Goal: Complete application form: Complete application form

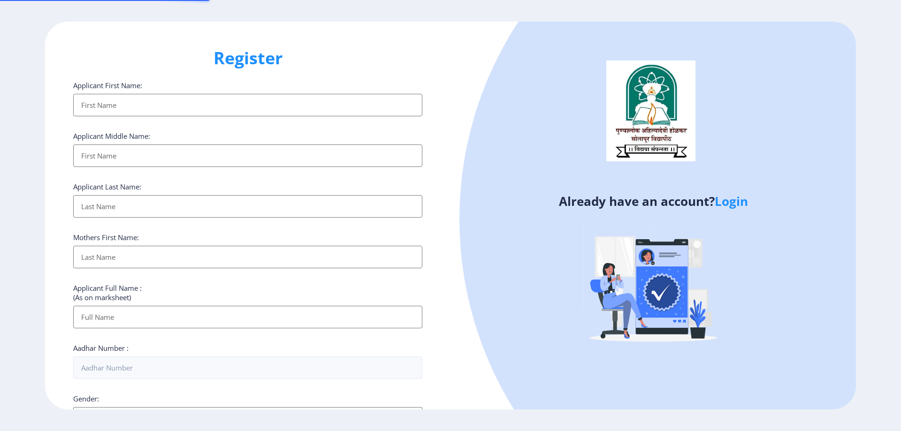
select select
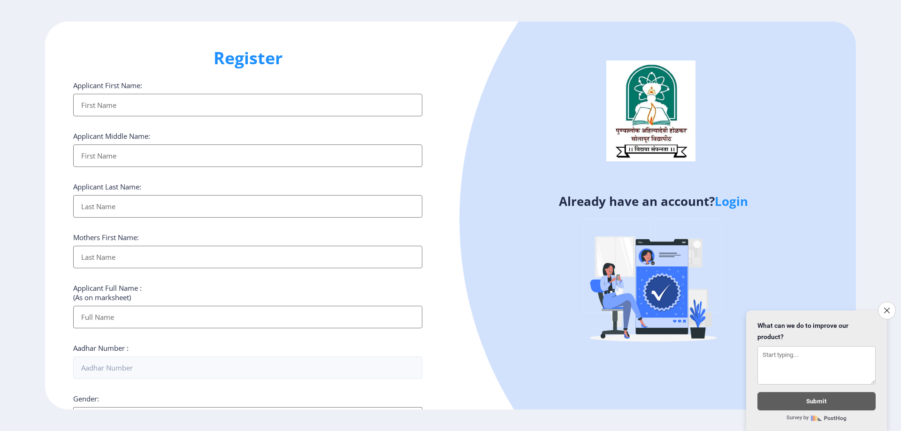
click at [237, 99] on input "Applicant First Name:" at bounding box center [247, 105] width 349 height 23
type input "[PERSON_NAME]"
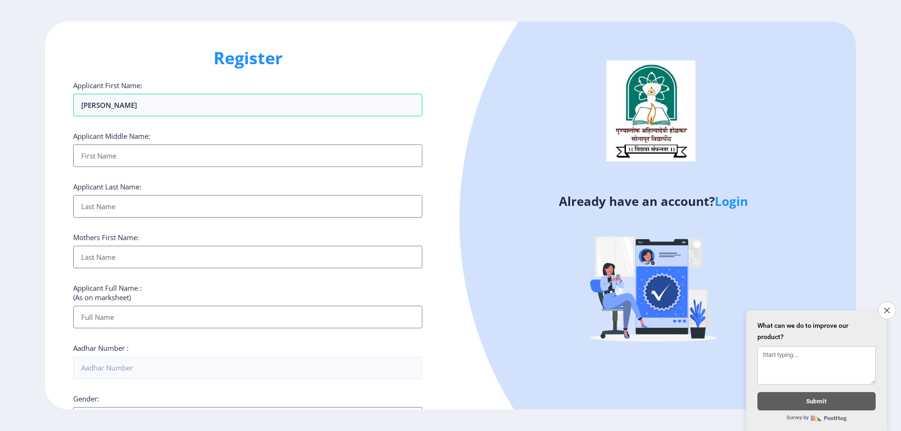
click at [215, 150] on input "Applicant First Name:" at bounding box center [247, 155] width 349 height 23
type input "balaji"
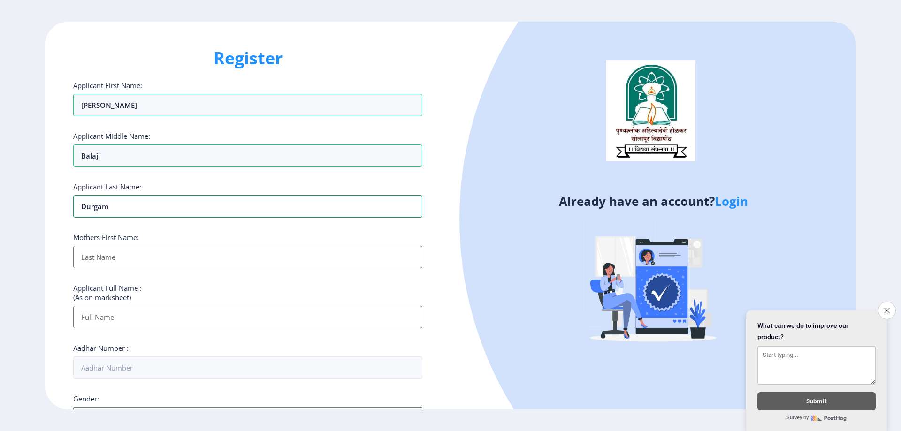
type input "durgam"
click at [113, 259] on input "Applicant First Name:" at bounding box center [247, 257] width 349 height 23
type input "[PERSON_NAME]"
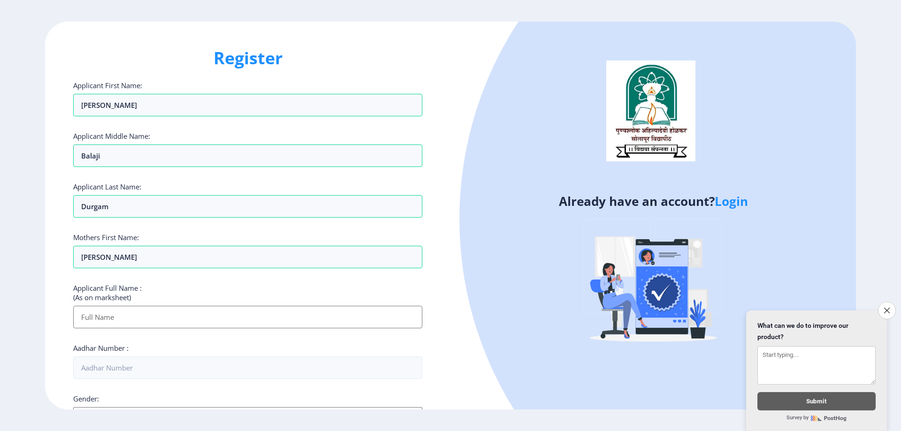
click at [168, 317] on input "Applicant First Name:" at bounding box center [247, 317] width 349 height 23
type input "[PERSON_NAME] [PERSON_NAME]"
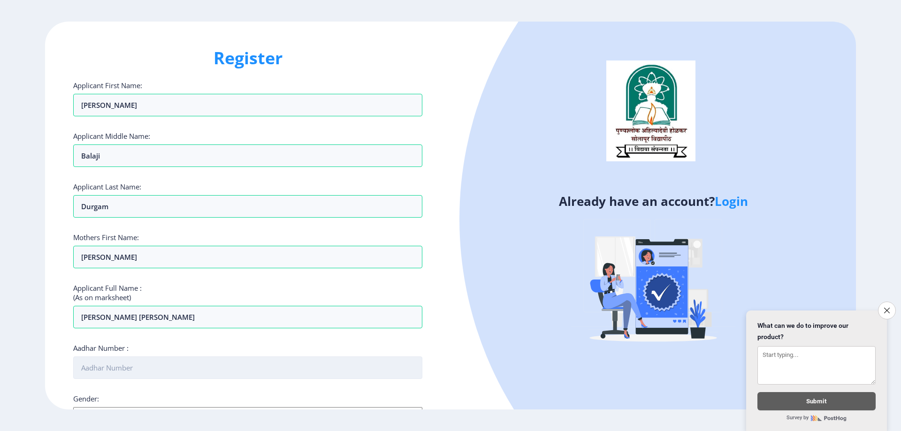
click at [155, 373] on input "Aadhar Number :" at bounding box center [247, 368] width 349 height 23
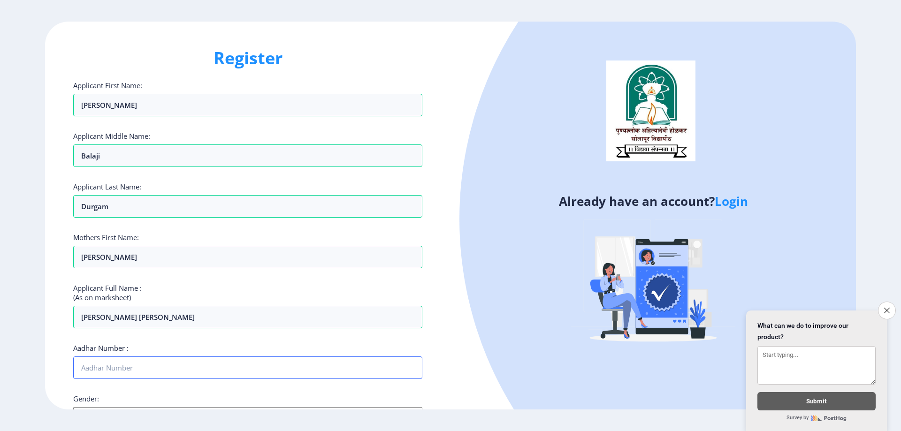
scroll to position [141, 0]
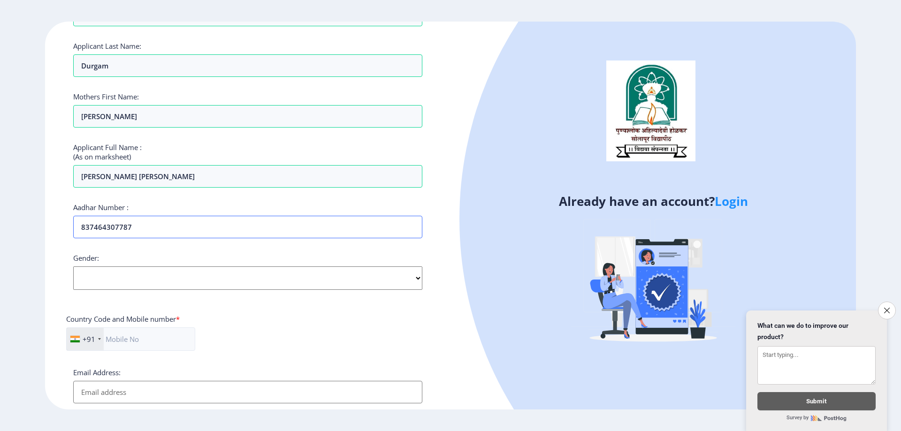
type input "837464307787"
click at [244, 271] on select "Select Gender [DEMOGRAPHIC_DATA] [DEMOGRAPHIC_DATA] Other" at bounding box center [247, 277] width 349 height 23
select select "[DEMOGRAPHIC_DATA]"
click at [73, 266] on select "Select Gender [DEMOGRAPHIC_DATA] [DEMOGRAPHIC_DATA] Other" at bounding box center [247, 277] width 349 height 23
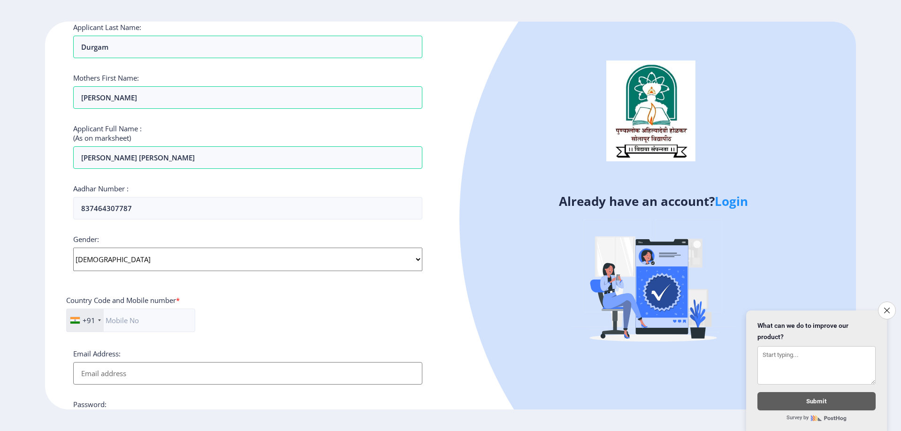
scroll to position [188, 0]
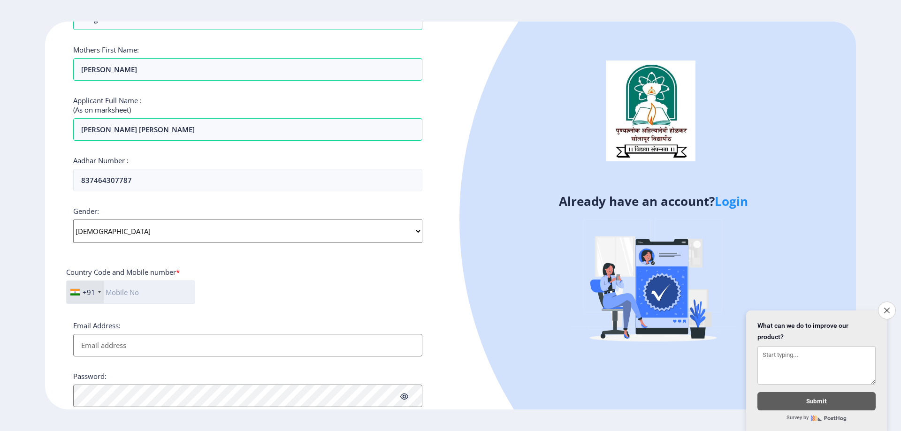
click at [167, 293] on input "text" at bounding box center [130, 292] width 129 height 23
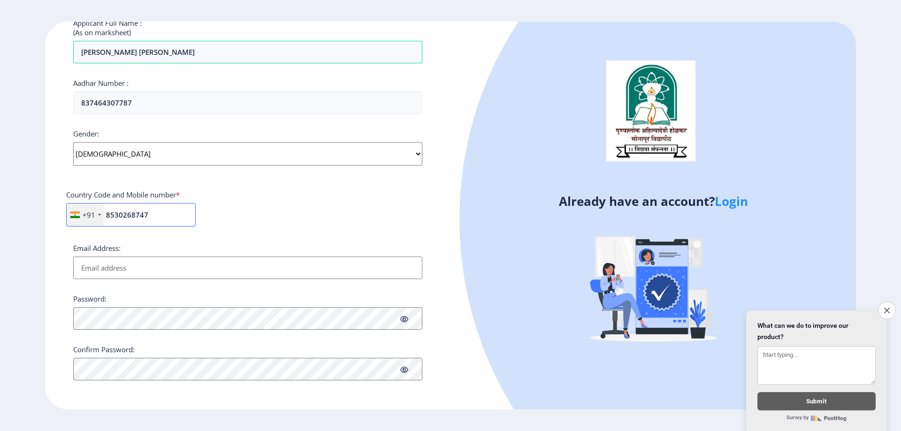
type input "8530268747"
click at [176, 262] on input "Email Address:" at bounding box center [247, 268] width 349 height 23
type input "[EMAIL_ADDRESS][DOMAIN_NAME]"
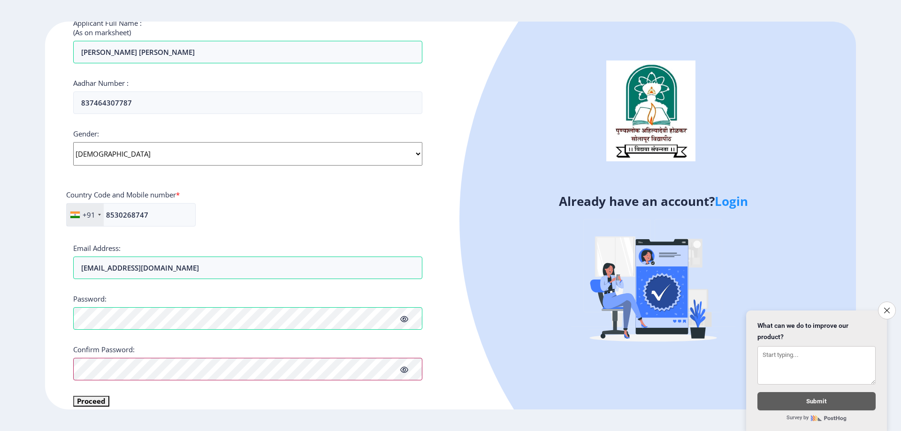
scroll to position [276, 0]
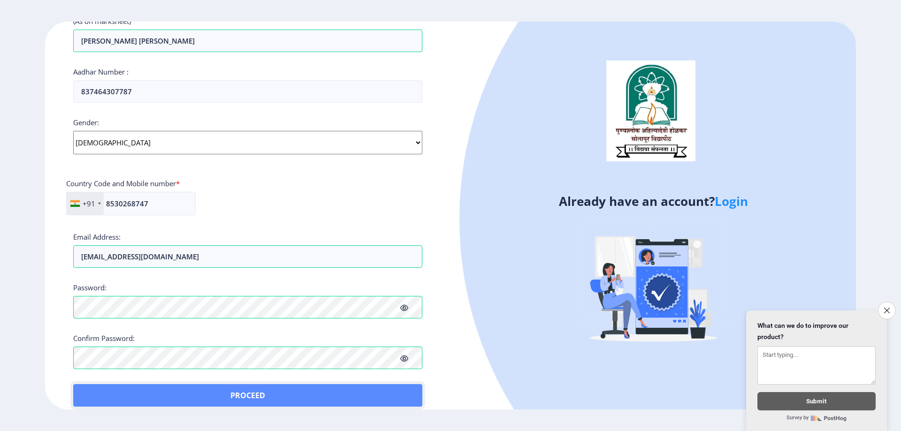
click at [100, 390] on button "Proceed" at bounding box center [247, 395] width 349 height 23
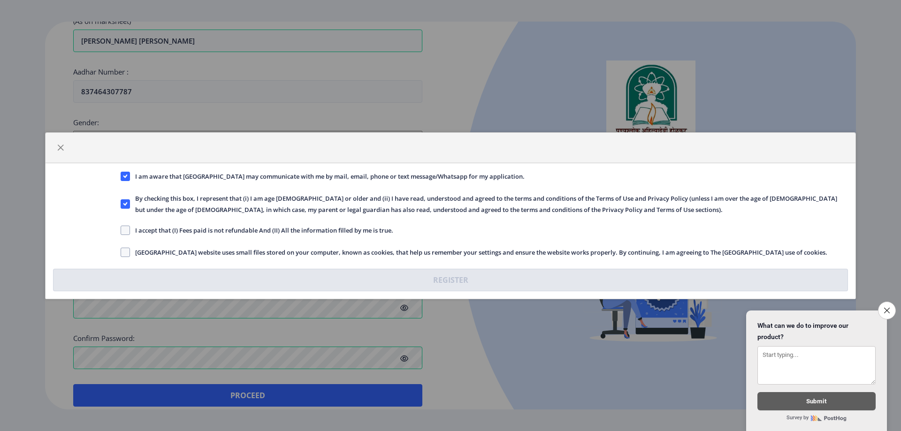
drag, startPoint x: 128, startPoint y: 230, endPoint x: 134, endPoint y: 237, distance: 9.3
click at [128, 230] on span at bounding box center [125, 230] width 9 height 9
click at [121, 230] on input "I accept that (I) Fees paid is not refundable And (II) All the information fill…" at bounding box center [121, 230] width 0 height 0
checkbox input "true"
click at [124, 247] on label "[GEOGRAPHIC_DATA] website uses small files stored on your computer, known as co…" at bounding box center [474, 252] width 706 height 11
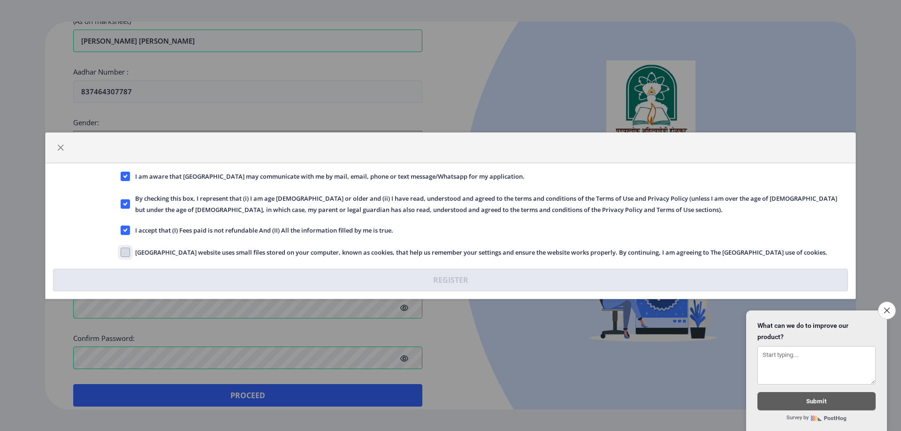
click at [121, 252] on input "[GEOGRAPHIC_DATA] website uses small files stored on your computer, known as co…" at bounding box center [121, 252] width 0 height 0
checkbox input "true"
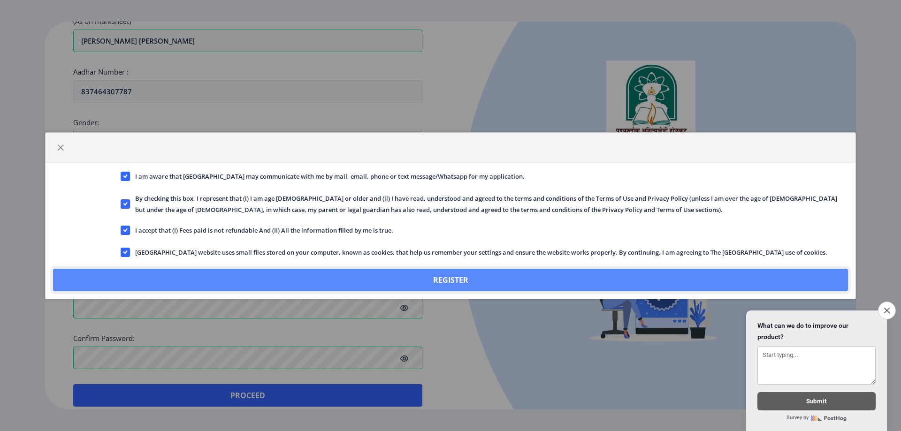
click at [404, 277] on button "Register" at bounding box center [450, 280] width 795 height 23
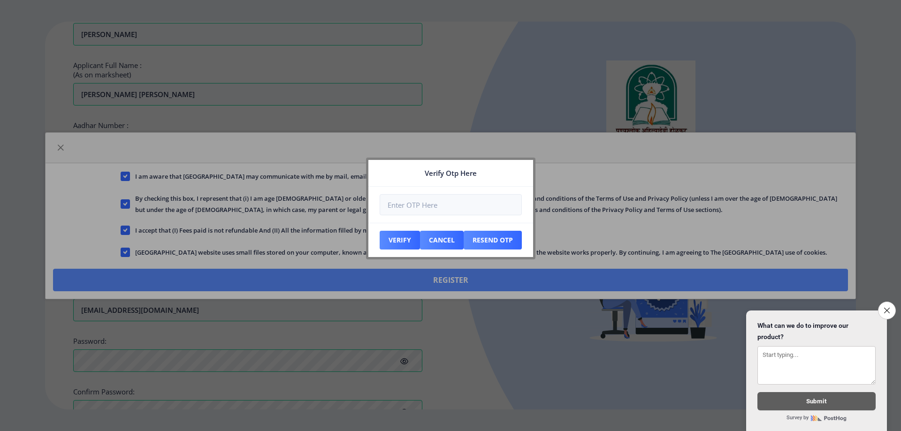
scroll to position [330, 0]
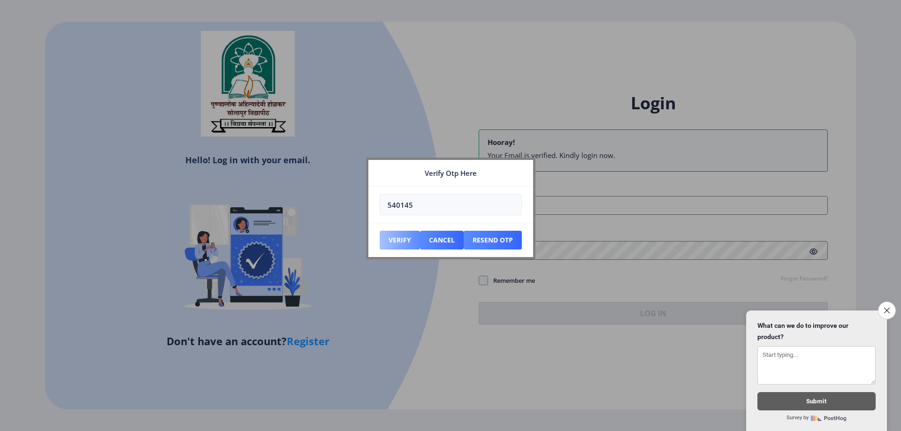
type input "540145"
click at [402, 241] on button "Verify" at bounding box center [399, 240] width 40 height 19
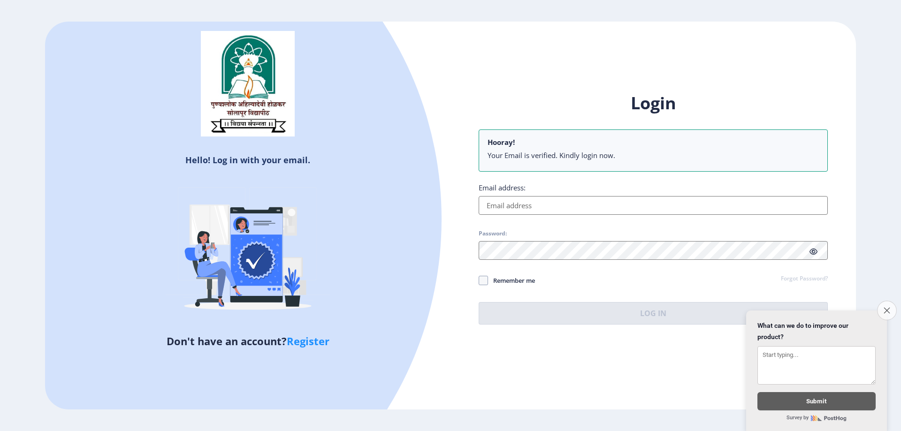
click at [892, 307] on button "Close survey" at bounding box center [887, 311] width 20 height 20
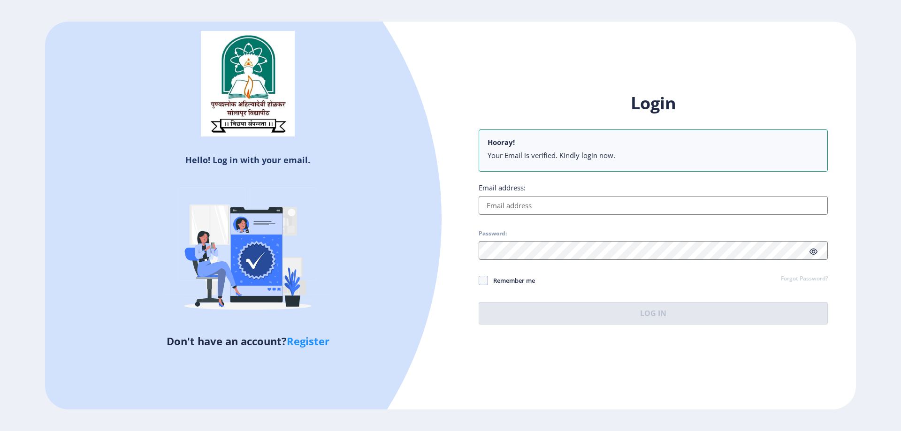
click at [524, 157] on li "Your Email is verified. Kindly login now." at bounding box center [652, 155] width 331 height 9
click at [519, 207] on input "Email address:" at bounding box center [652, 205] width 349 height 19
type input "[EMAIL_ADDRESS][DOMAIN_NAME]"
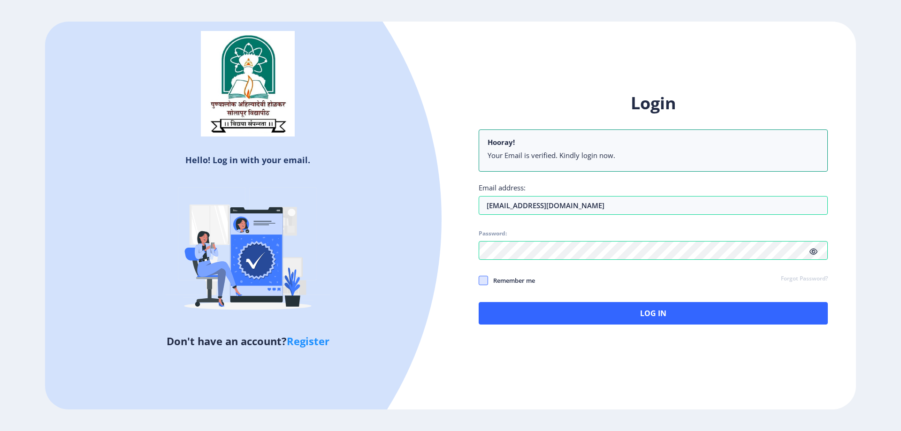
click at [487, 281] on span at bounding box center [482, 280] width 9 height 9
click at [479, 281] on input "Remember me" at bounding box center [478, 280] width 0 height 0
checkbox input "true"
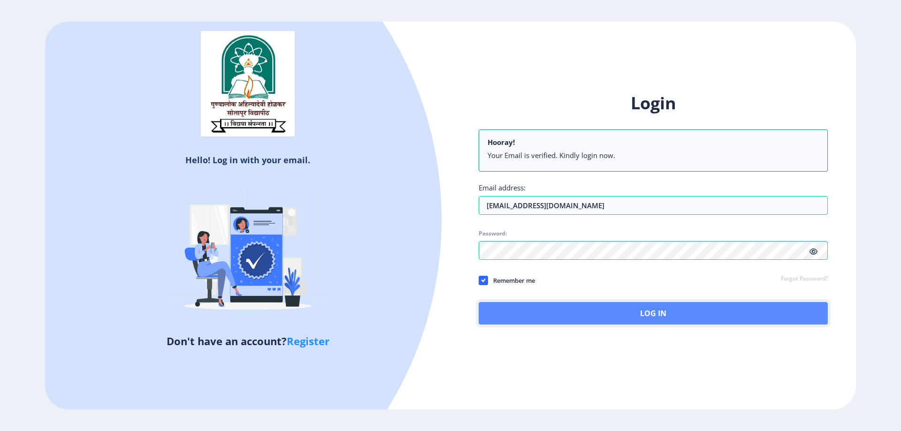
click at [587, 311] on button "Log In" at bounding box center [652, 313] width 349 height 23
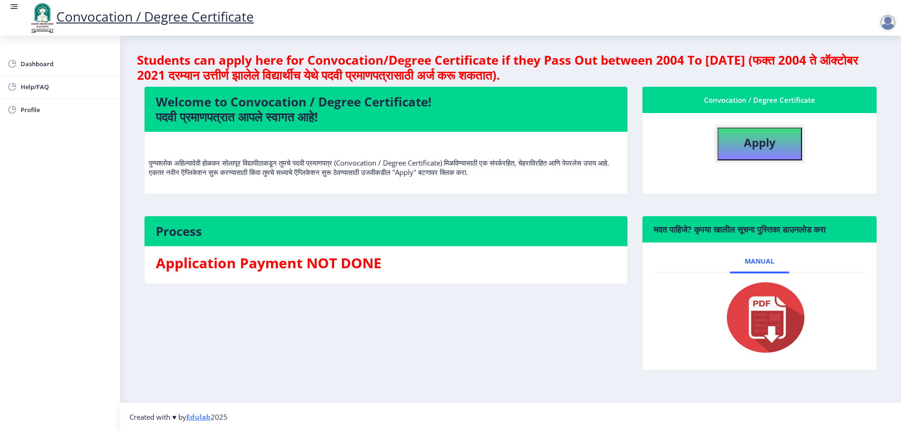
click at [774, 137] on b "Apply" at bounding box center [760, 142] width 32 height 15
select select
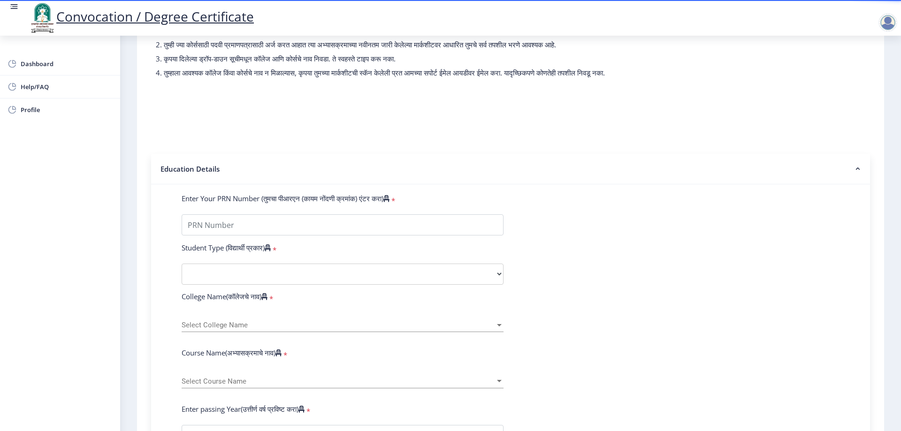
scroll to position [94, 0]
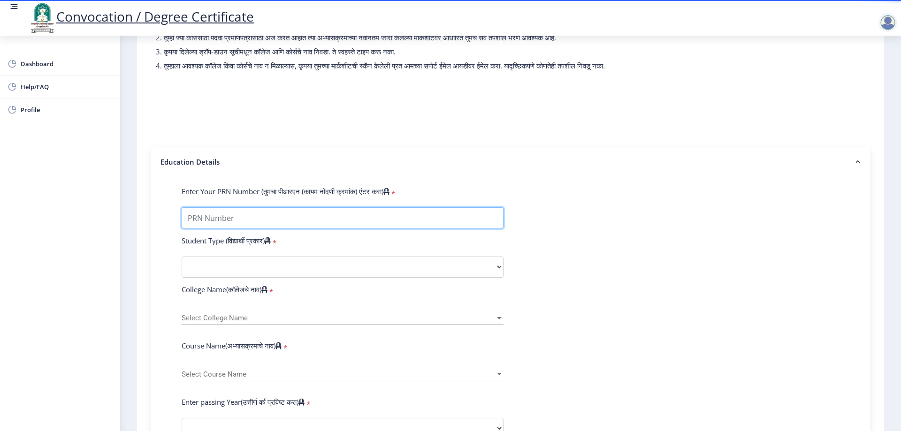
click at [217, 226] on input "Enter Your PRN Number (तुमचा पीआरएन (कायम नोंदणी क्रमांक) एंटर करा)" at bounding box center [343, 217] width 322 height 21
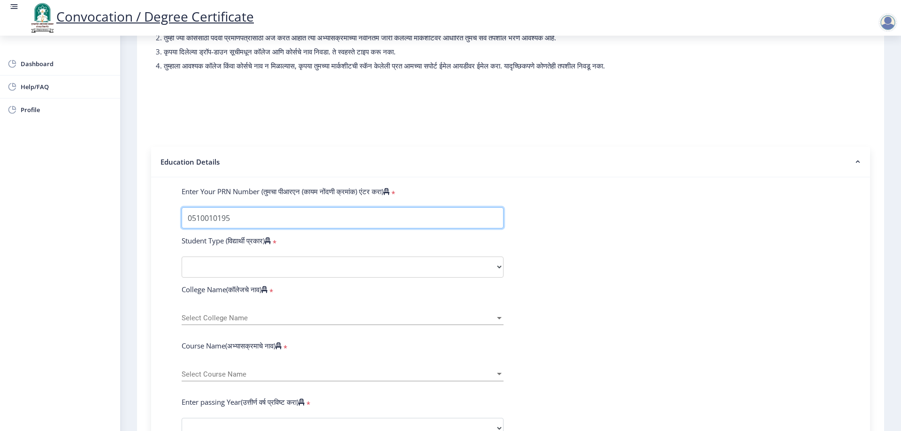
type input "0510010195"
click at [263, 273] on select "Select Student Type Regular External" at bounding box center [343, 267] width 322 height 21
select select "Regular"
click at [182, 266] on select "Select Student Type Regular External" at bounding box center [343, 267] width 322 height 21
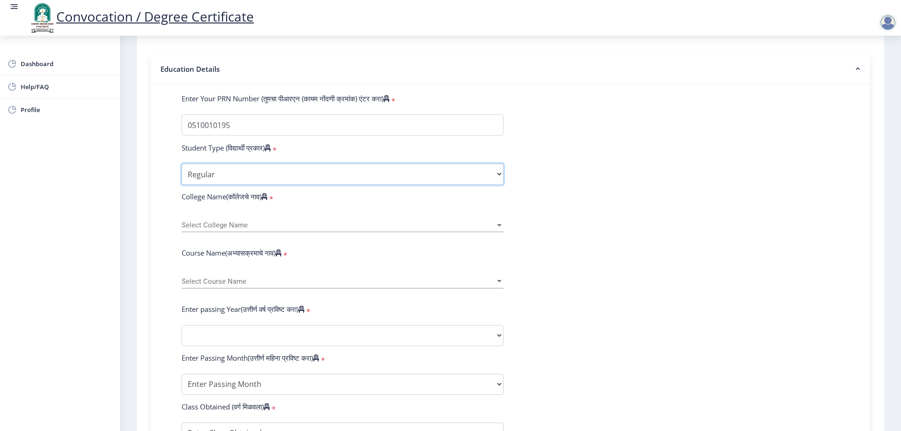
scroll to position [188, 0]
click at [244, 228] on span "Select College Name" at bounding box center [338, 224] width 313 height 8
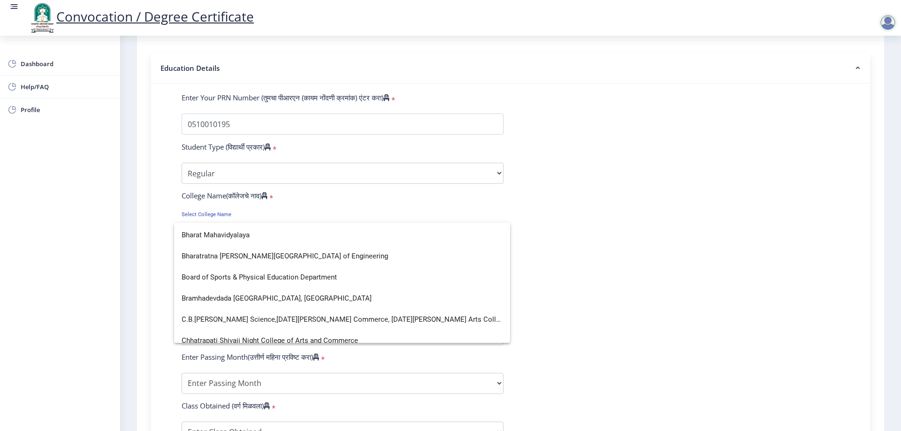
scroll to position [375, 0]
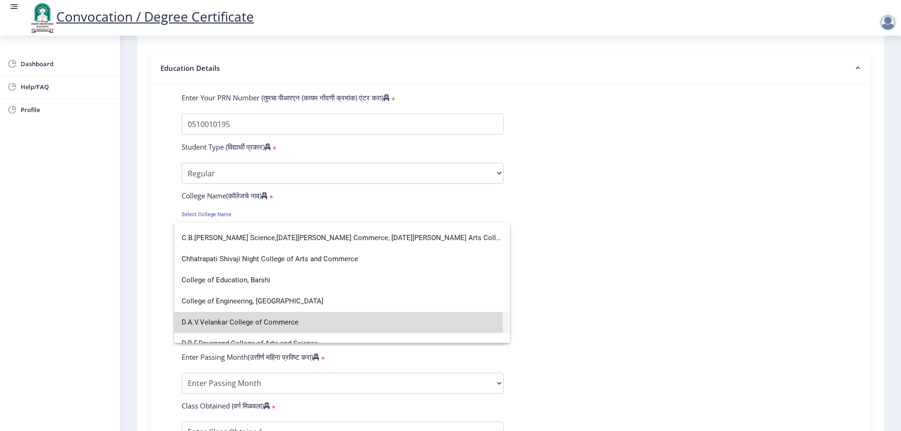
click at [236, 323] on span "D.A.V.Velankar College of Commerce" at bounding box center [342, 322] width 321 height 21
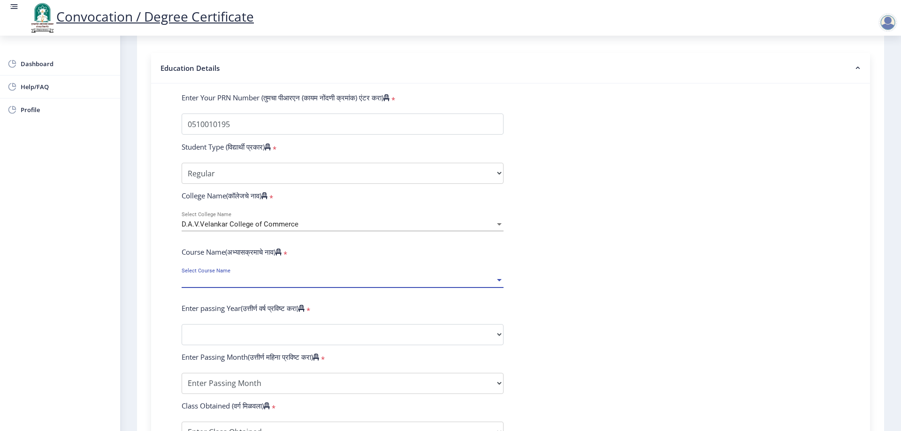
click at [250, 285] on span "Select Course Name" at bounding box center [338, 281] width 313 height 8
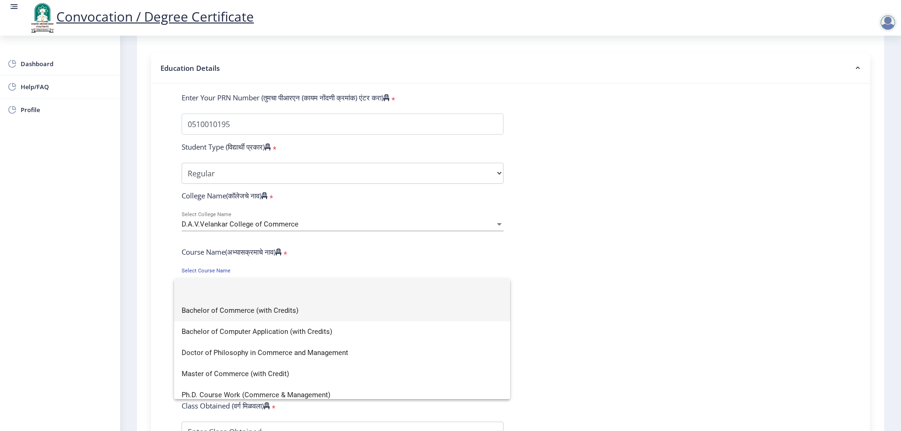
scroll to position [7, 0]
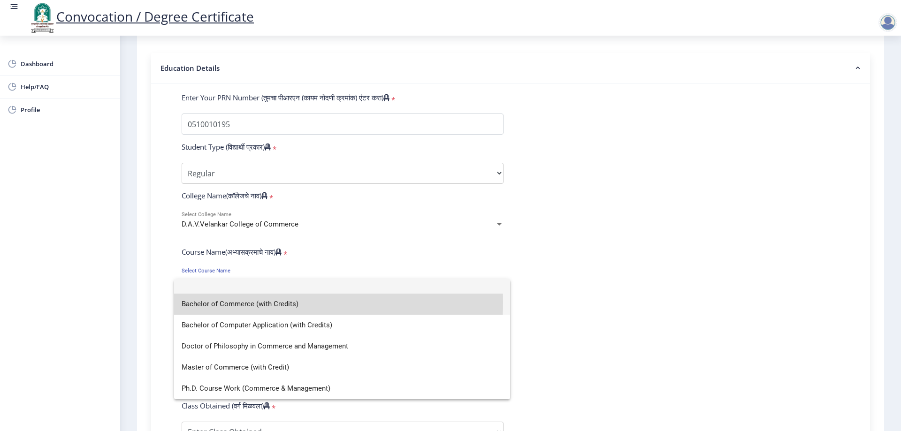
click at [242, 303] on span "Bachelor of Commerce (with Credits)" at bounding box center [342, 304] width 321 height 21
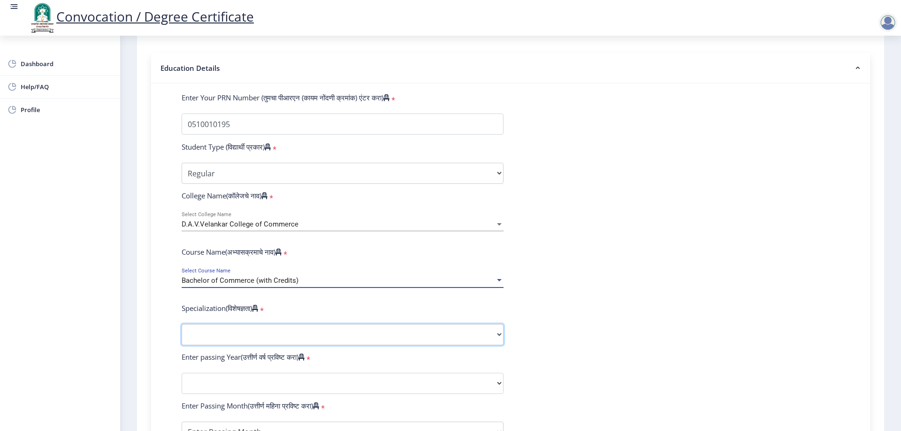
click at [233, 345] on select "Specialization Banking Advanced Accountancy Advanced Banking Advanced Cost Acco…" at bounding box center [343, 334] width 322 height 21
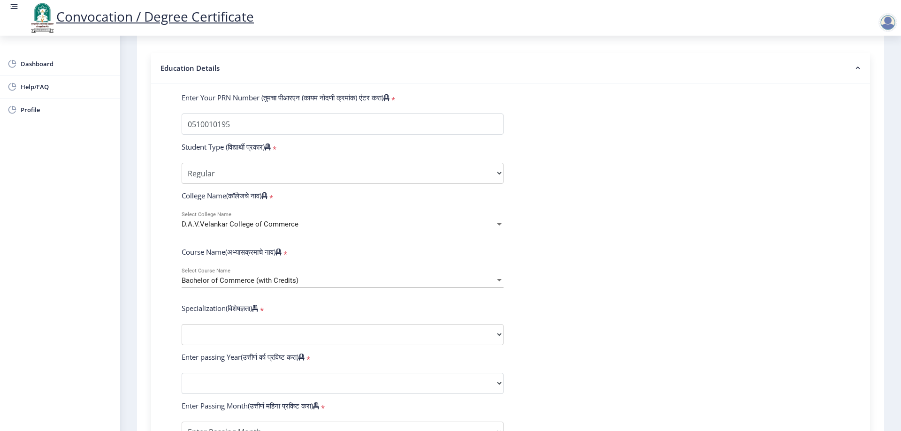
click at [654, 250] on form "Enter Your PRN Number (तुमचा पीआरएन (कायम नोंदणी क्रमांक) एंटर करा) * Student T…" at bounding box center [511, 366] width 672 height 546
click at [233, 339] on select "Specialization Banking Advanced Accountancy Advanced Banking Advanced Cost Acco…" at bounding box center [343, 334] width 322 height 21
click at [295, 342] on select "Specialization Banking Advanced Accountancy Advanced Banking Advanced Cost Acco…" at bounding box center [343, 334] width 322 height 21
select select "Advanced Accountancy"
click at [182, 333] on select "Specialization Banking Advanced Accountancy Advanced Banking Advanced Cost Acco…" at bounding box center [343, 334] width 322 height 21
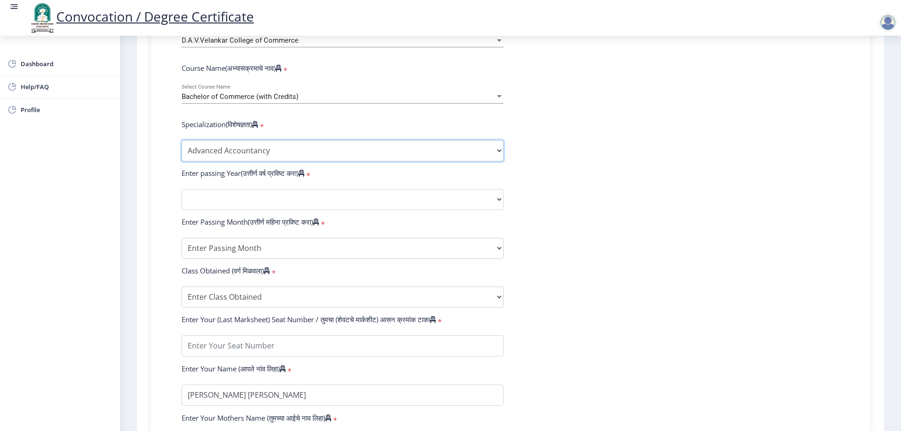
scroll to position [375, 0]
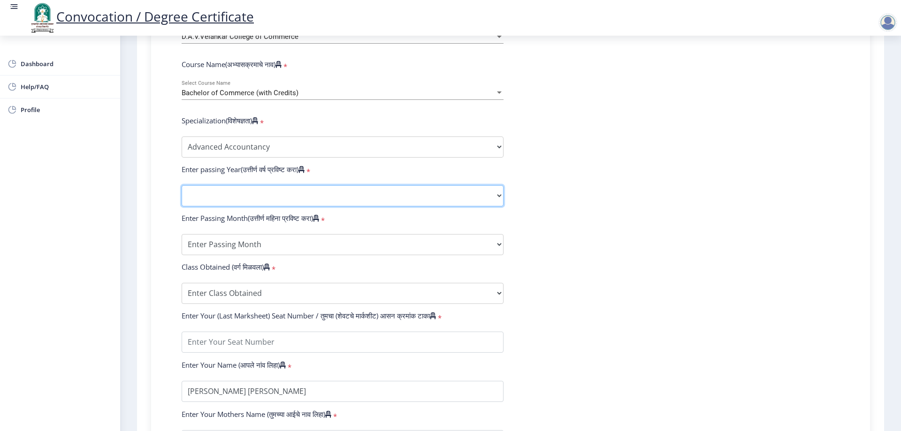
click at [256, 199] on select "2025 2024 2023 2022 2021 2020 2019 2018 2017 2016 2015 2014 2013 2012 2011 2010…" at bounding box center [343, 195] width 322 height 21
select select "2007"
click at [182, 194] on select "2025 2024 2023 2022 2021 2020 2019 2018 2017 2016 2015 2014 2013 2012 2011 2010…" at bounding box center [343, 195] width 322 height 21
click at [274, 254] on select "Enter Passing Month March April May October November December" at bounding box center [343, 244] width 322 height 21
click at [182, 243] on select "Enter Passing Month March April May October November December" at bounding box center [343, 244] width 322 height 21
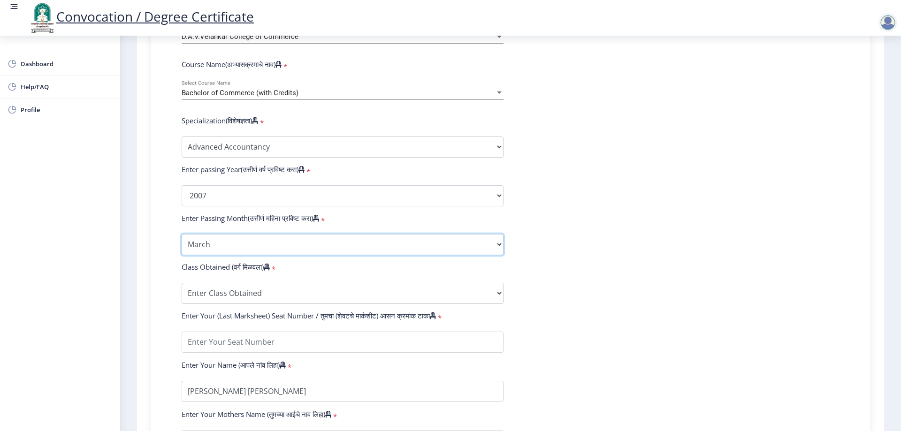
click at [341, 255] on select "Enter Passing Month March April May October November December" at bounding box center [343, 244] width 322 height 21
click at [182, 243] on select "Enter Passing Month March April May October November December" at bounding box center [343, 244] width 322 height 21
click at [319, 244] on select "Enter Passing Month March April May October November December" at bounding box center [343, 244] width 322 height 21
select select "May"
click at [182, 243] on select "Enter Passing Month March April May October November December" at bounding box center [343, 244] width 322 height 21
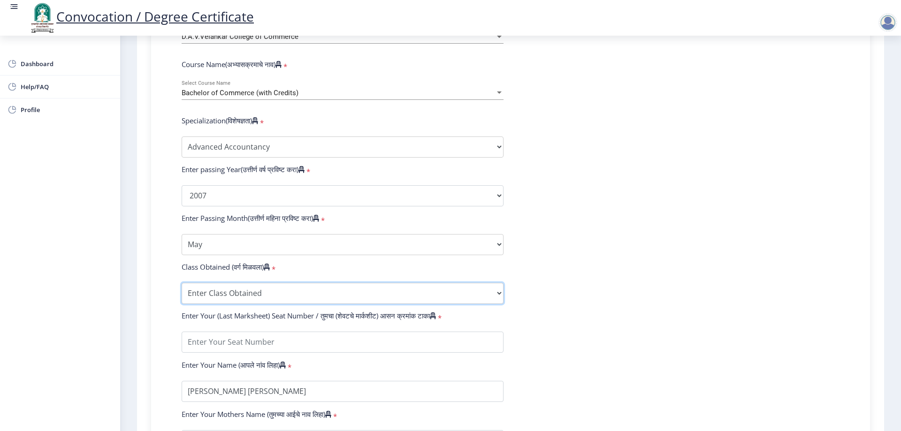
click at [257, 299] on select "Enter Class Obtained FIRST CLASS WITH DISTINCTION FIRST CLASS HIGHER SECOND CLA…" at bounding box center [343, 293] width 322 height 21
click at [602, 314] on form "Enter Your PRN Number (तुमचा पीआरएन (कायम नोंदणी क्रमांक) एंटर करा) * Student T…" at bounding box center [511, 178] width 672 height 546
click at [275, 300] on select "Enter Class Obtained FIRST CLASS WITH DISTINCTION FIRST CLASS HIGHER SECOND CLA…" at bounding box center [343, 293] width 322 height 21
select select "SECOND CLASS"
click at [182, 292] on select "Enter Class Obtained FIRST CLASS WITH DISTINCTION FIRST CLASS HIGHER SECOND CLA…" at bounding box center [343, 293] width 322 height 21
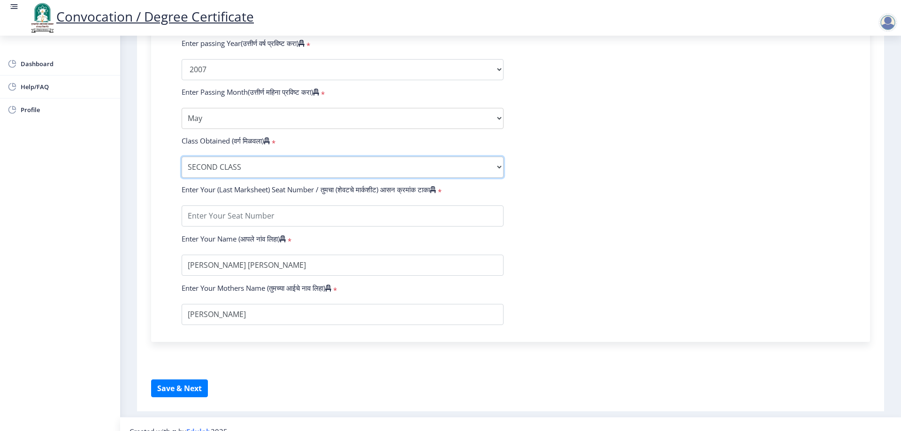
scroll to position [516, 0]
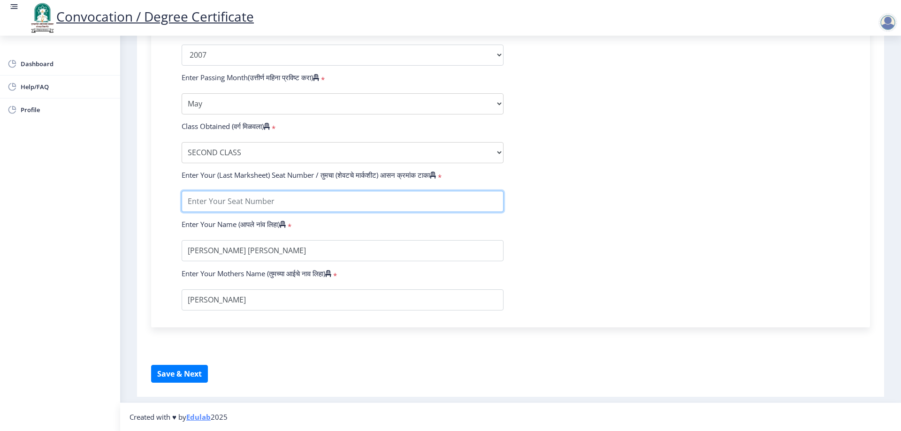
click at [257, 211] on input "textarea" at bounding box center [343, 201] width 322 height 21
type input "5610"
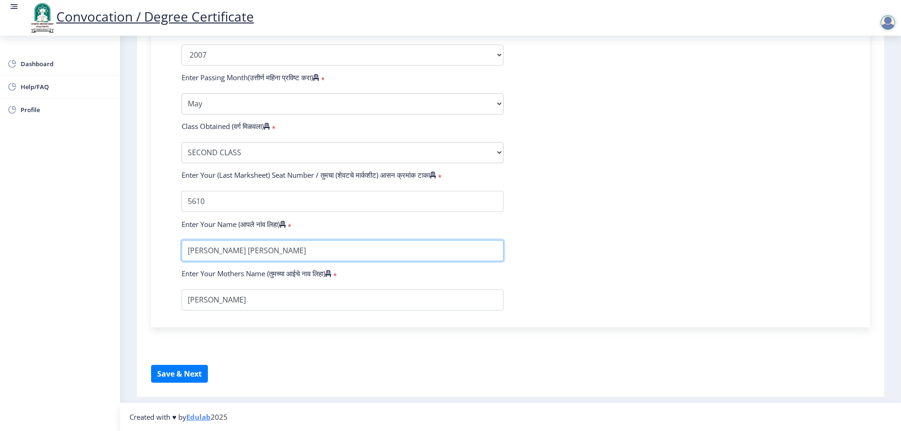
click at [191, 258] on input "textarea" at bounding box center [343, 250] width 322 height 21
type input "[PERSON_NAME] [PERSON_NAME]"
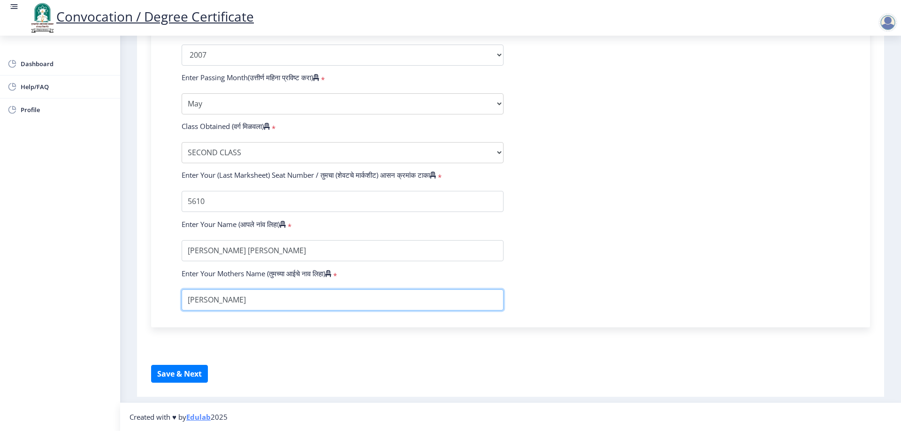
click at [205, 311] on input "textarea" at bounding box center [343, 299] width 322 height 21
type input "[PERSON_NAME]"
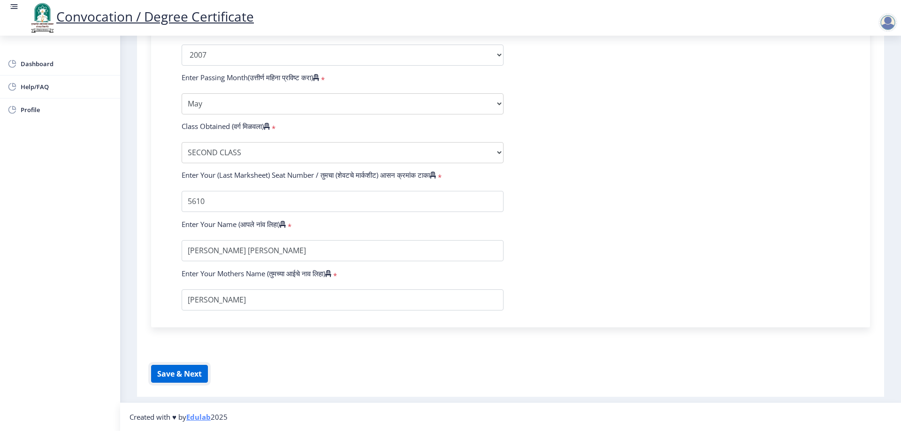
click at [173, 383] on button "Save & Next" at bounding box center [179, 374] width 57 height 18
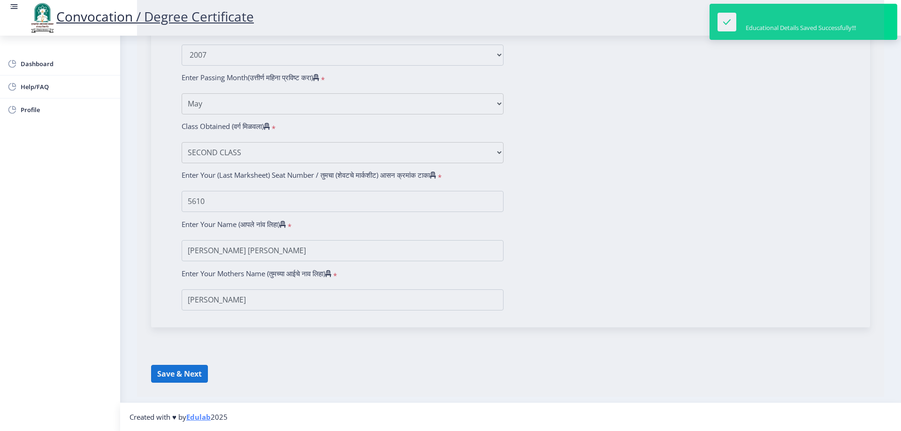
select select
type input "0510010195"
select select "Regular"
select select "2007"
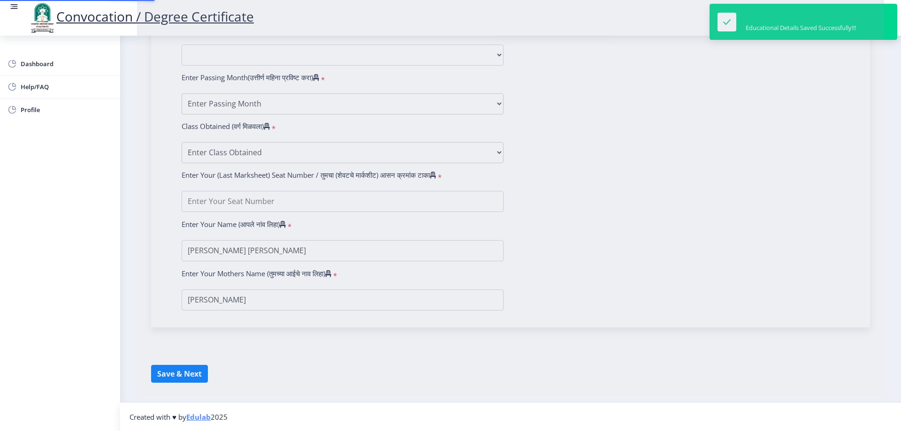
select select "May"
select select "SECOND CLASS"
type input "5610"
type input "[PERSON_NAME] [PERSON_NAME]"
type input "[PERSON_NAME]"
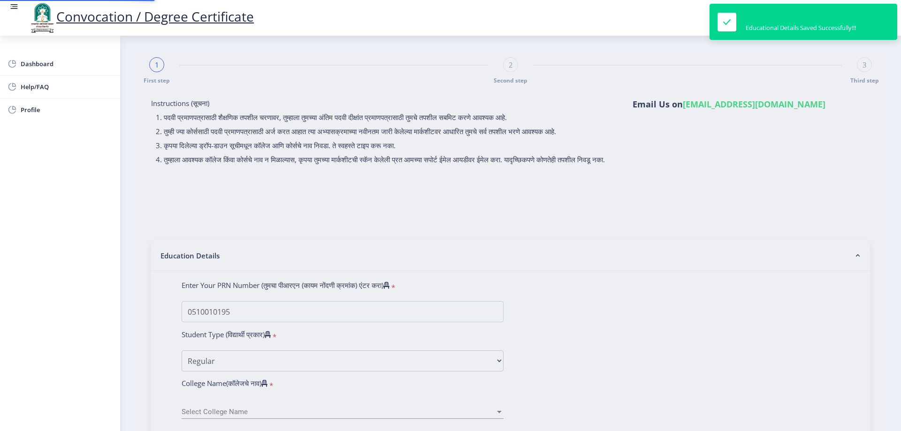
select select "Advanced Accountancy"
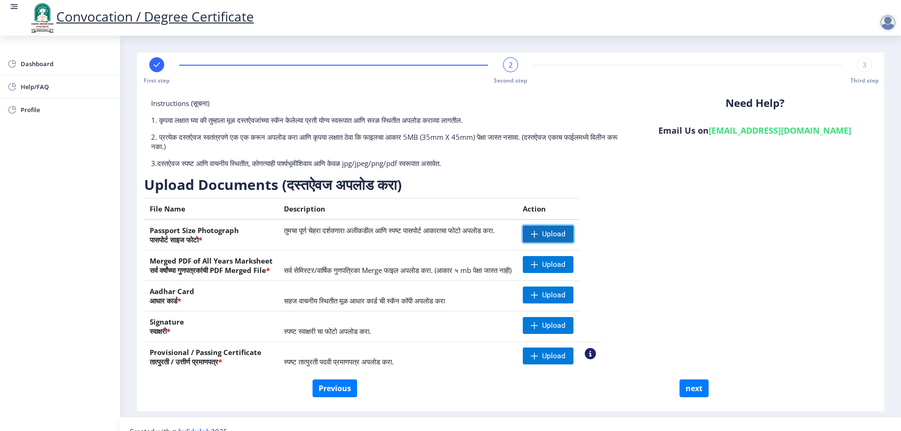
click at [565, 235] on span "Upload" at bounding box center [553, 233] width 23 height 9
click at [550, 238] on nb-action at bounding box center [536, 234] width 27 height 17
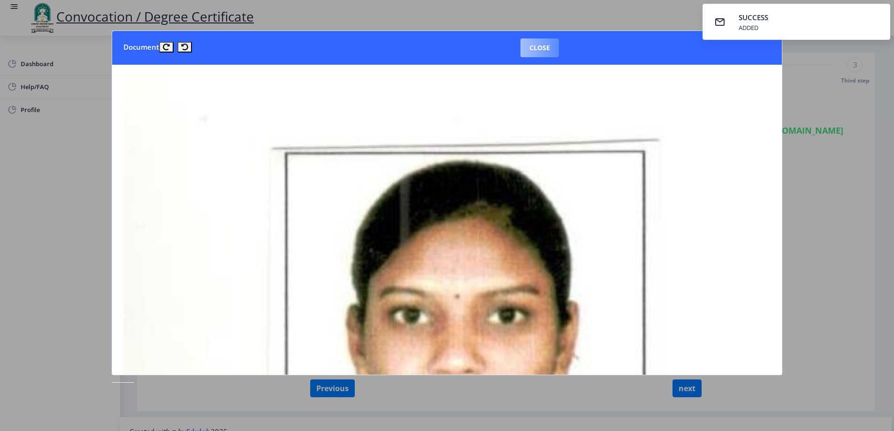
click at [539, 48] on button "Close" at bounding box center [539, 47] width 38 height 19
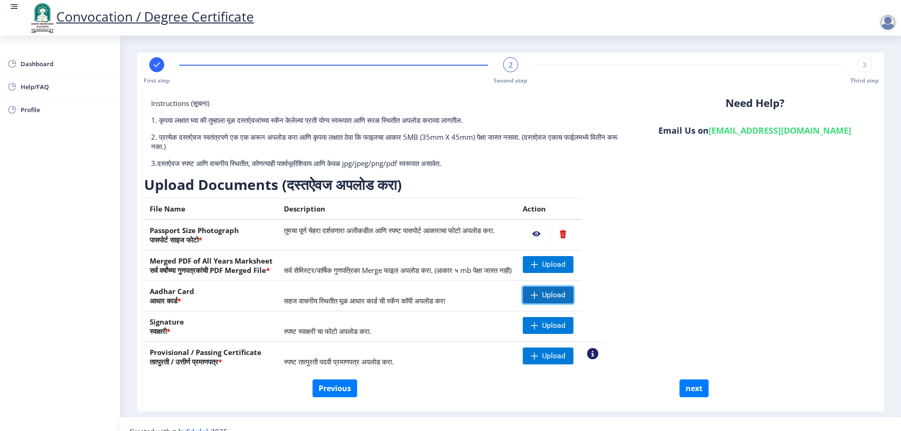
click at [570, 294] on span "Upload" at bounding box center [548, 295] width 51 height 17
click at [550, 296] on nb-action at bounding box center [536, 295] width 27 height 17
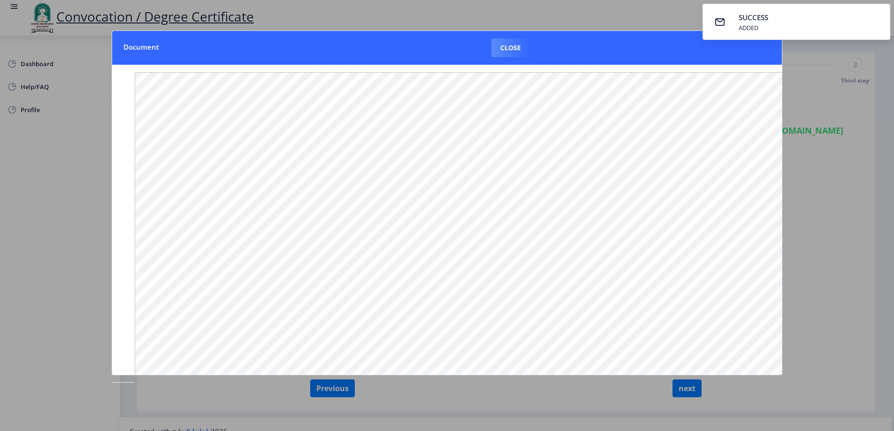
click at [600, 9] on div at bounding box center [447, 215] width 894 height 431
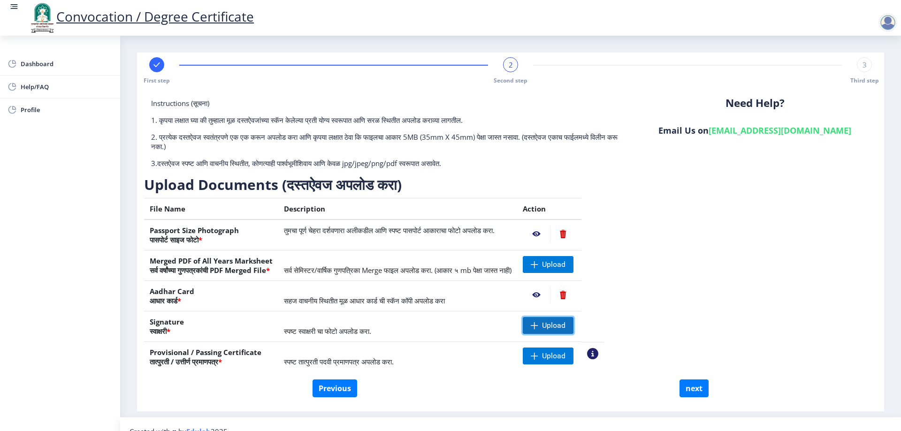
click at [565, 327] on span "Upload" at bounding box center [553, 325] width 23 height 9
click at [550, 326] on nb-action at bounding box center [536, 325] width 27 height 17
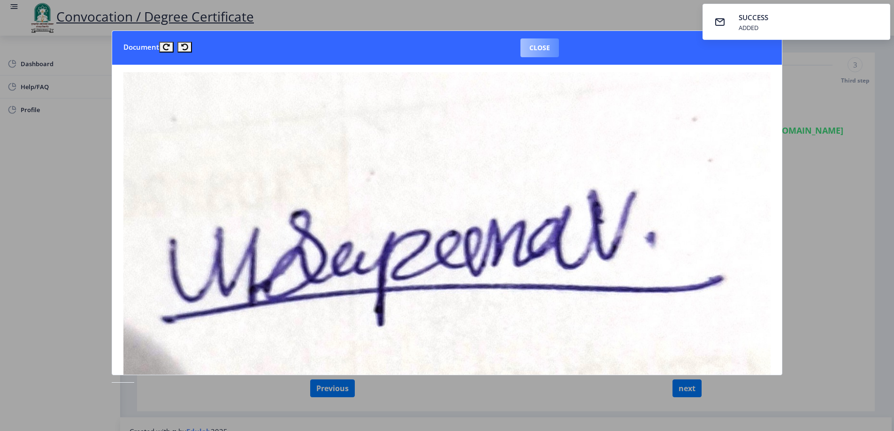
click at [531, 44] on button "Close" at bounding box center [539, 47] width 38 height 19
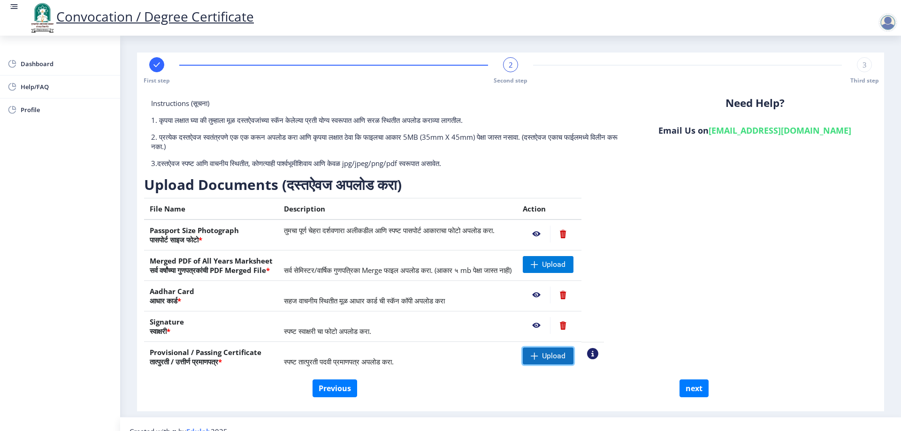
click at [565, 355] on span "Upload" at bounding box center [553, 355] width 23 height 9
click at [688, 387] on button "next" at bounding box center [693, 388] width 29 height 18
select select
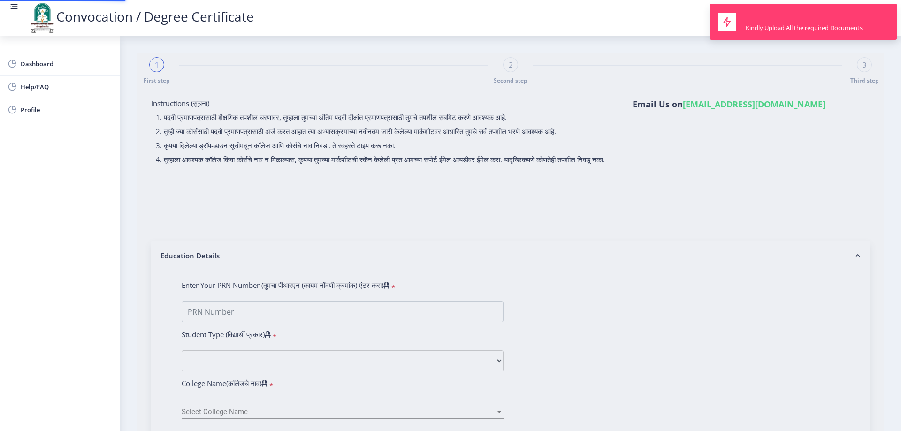
type input "0510010195"
select select "Regular"
select select "2007"
select select "May"
select select "SECOND CLASS"
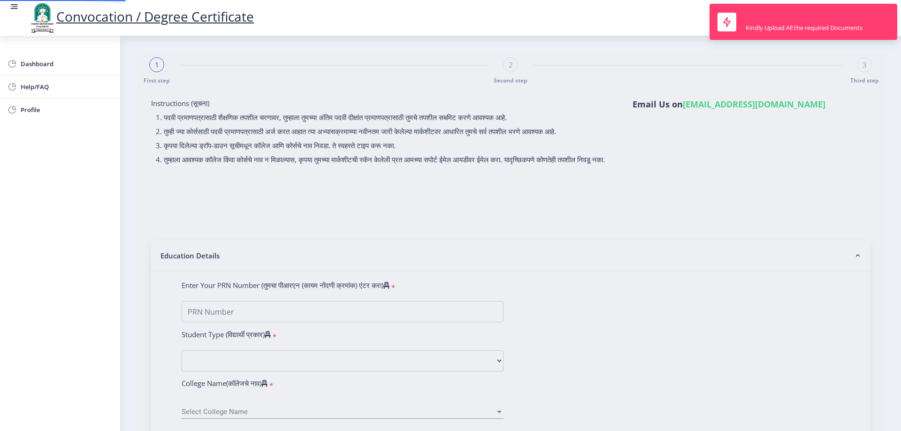
type input "5610"
type input "[PERSON_NAME] [PERSON_NAME]"
type input "[PERSON_NAME]"
select select "Advanced Accountancy"
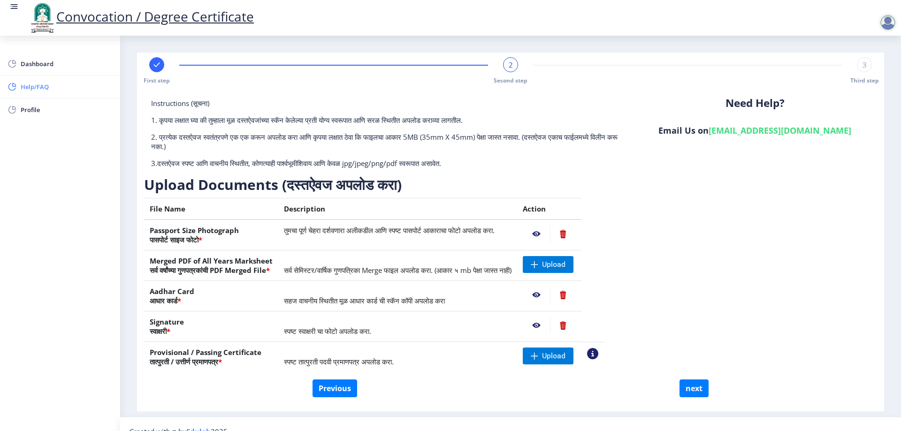
click at [47, 90] on span "Help/FAQ" at bounding box center [67, 86] width 92 height 11
